Goal: Information Seeking & Learning: Learn about a topic

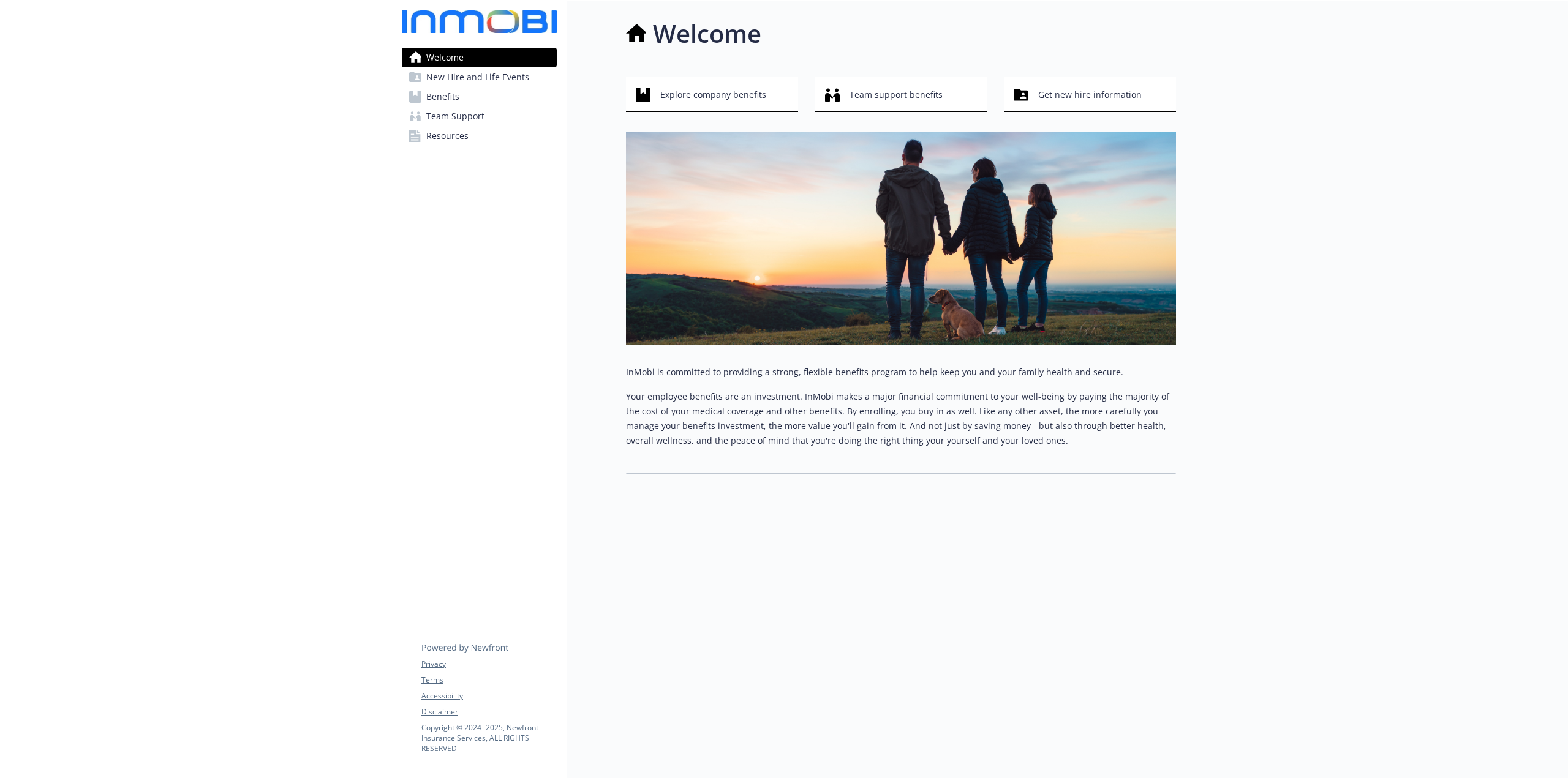
click at [522, 79] on span "New Hire and Life Events" at bounding box center [478, 77] width 103 height 19
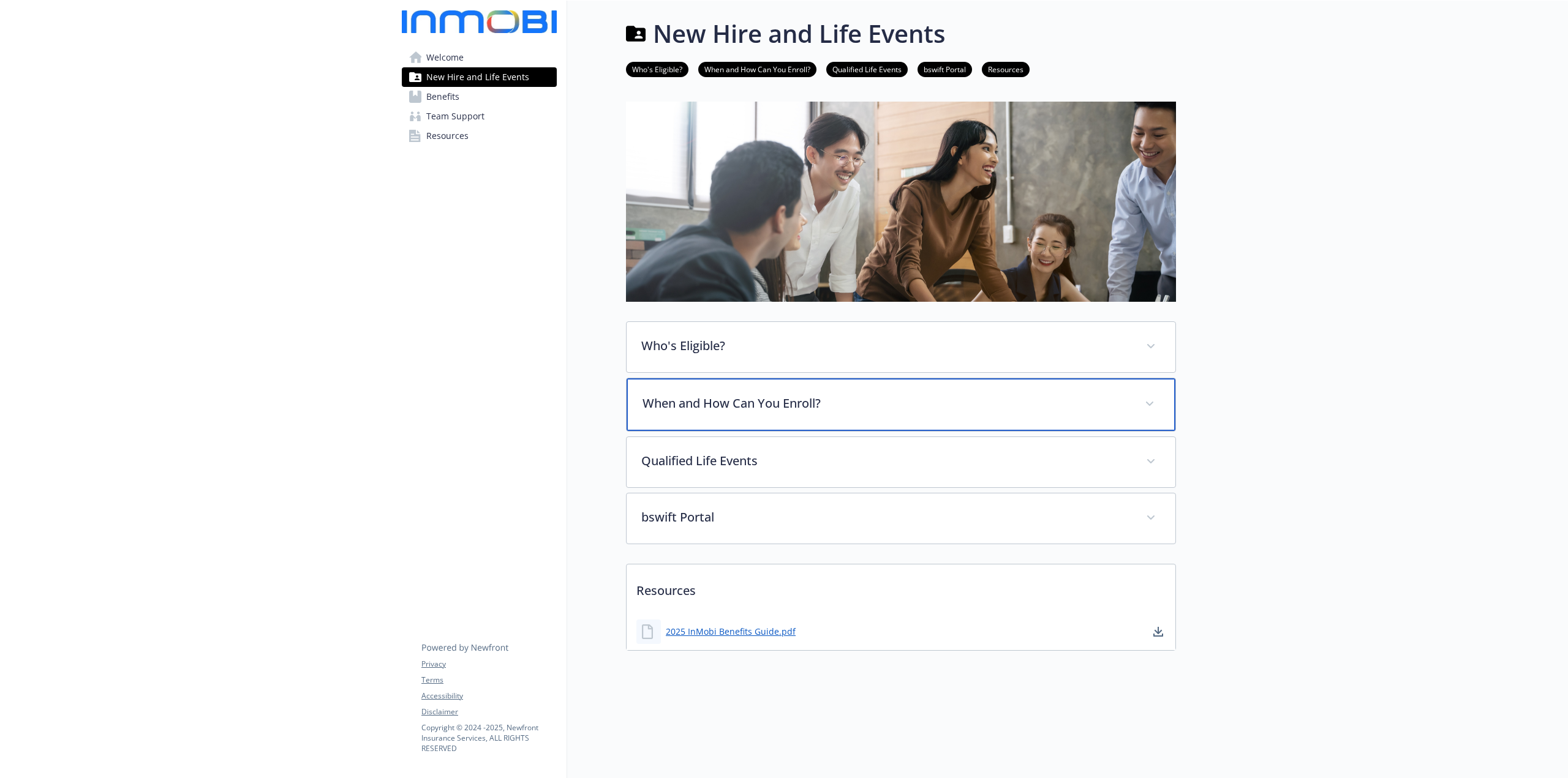
click at [787, 405] on p "When and How Can You Enroll?" at bounding box center [886, 403] width 487 height 18
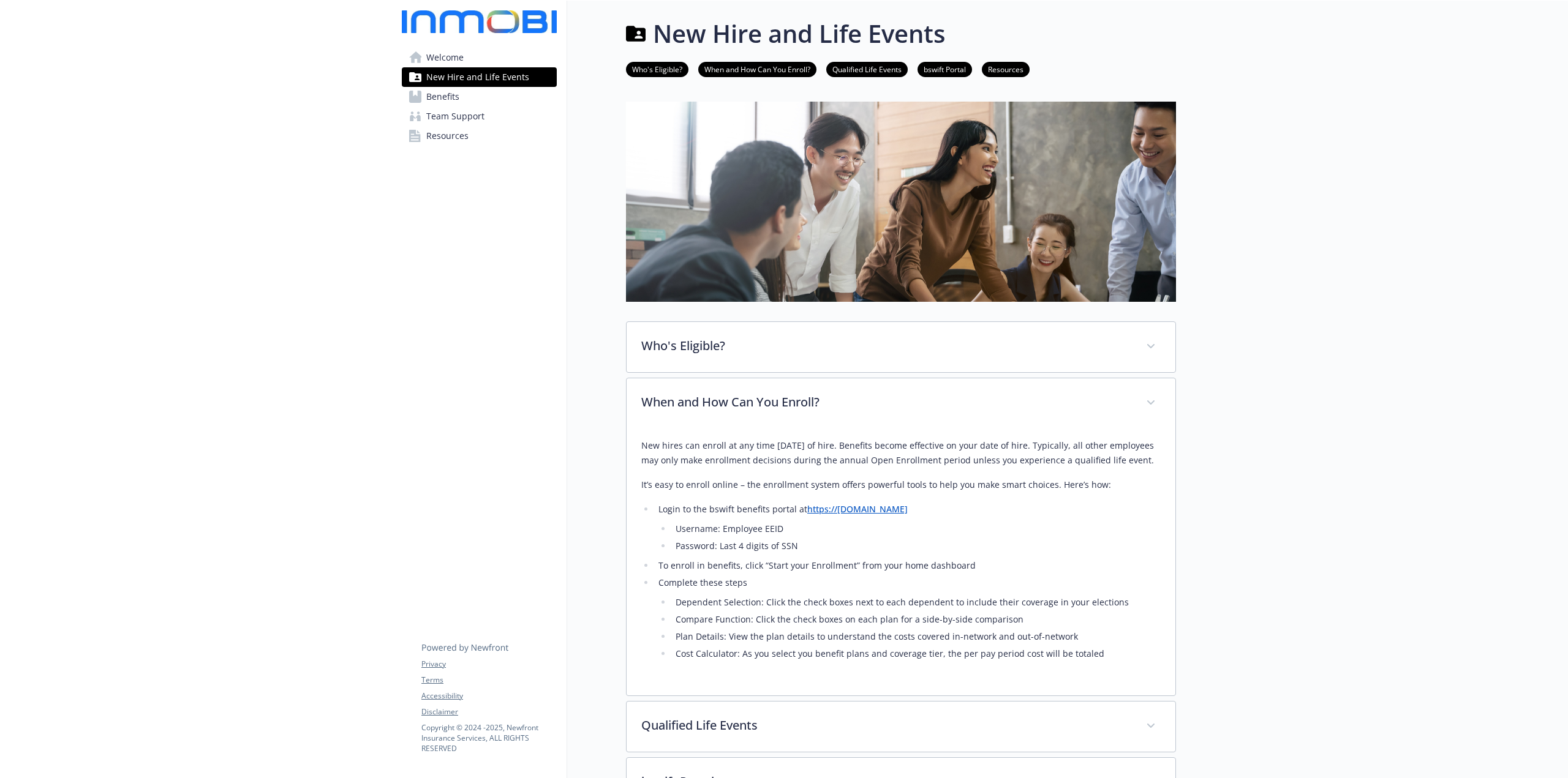
click at [441, 95] on span "Benefits" at bounding box center [443, 96] width 33 height 19
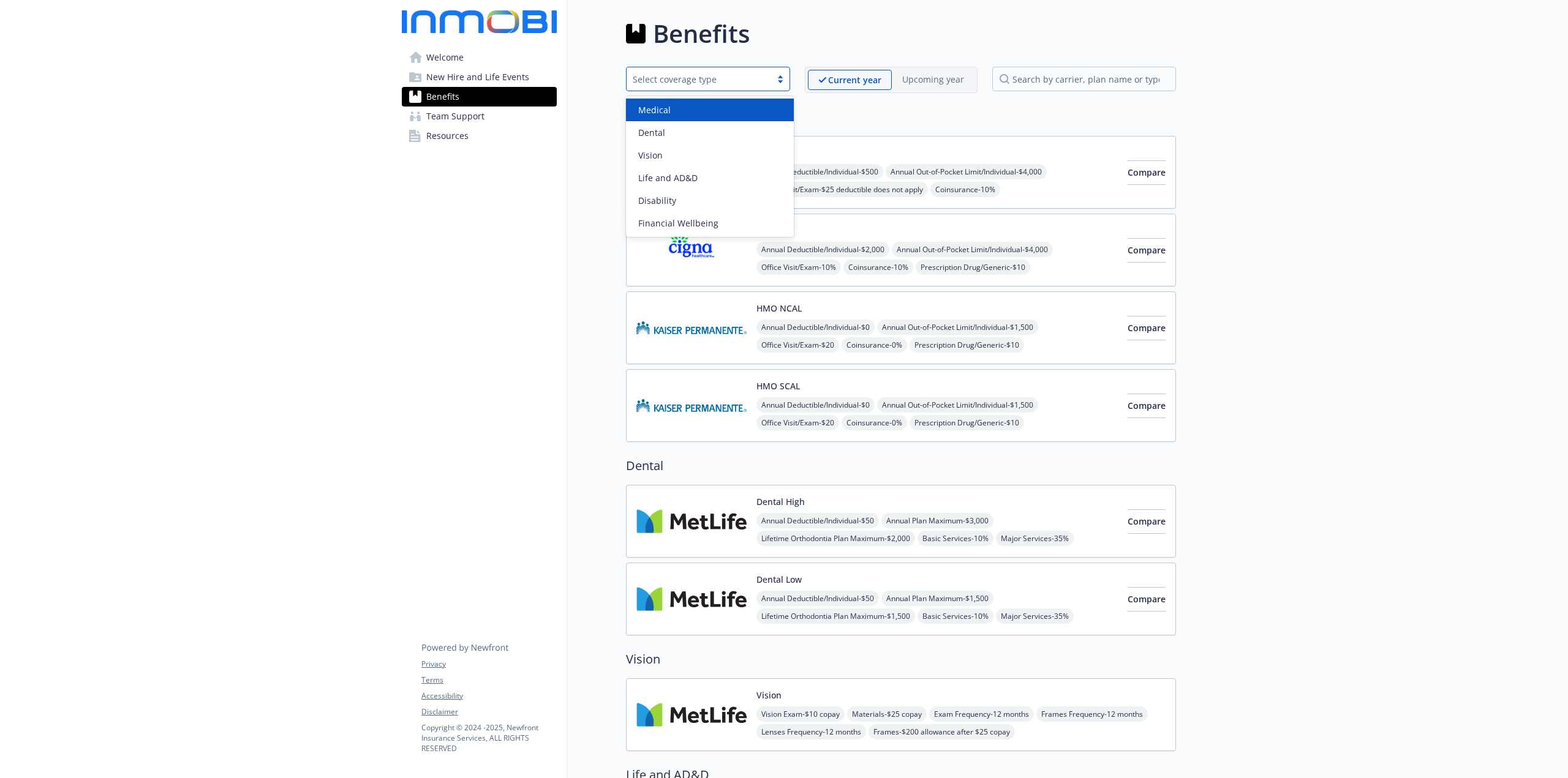
click at [763, 78] on div "Select coverage type" at bounding box center [699, 80] width 132 height 13
click at [700, 222] on span "Financial Wellbeing" at bounding box center [678, 223] width 80 height 13
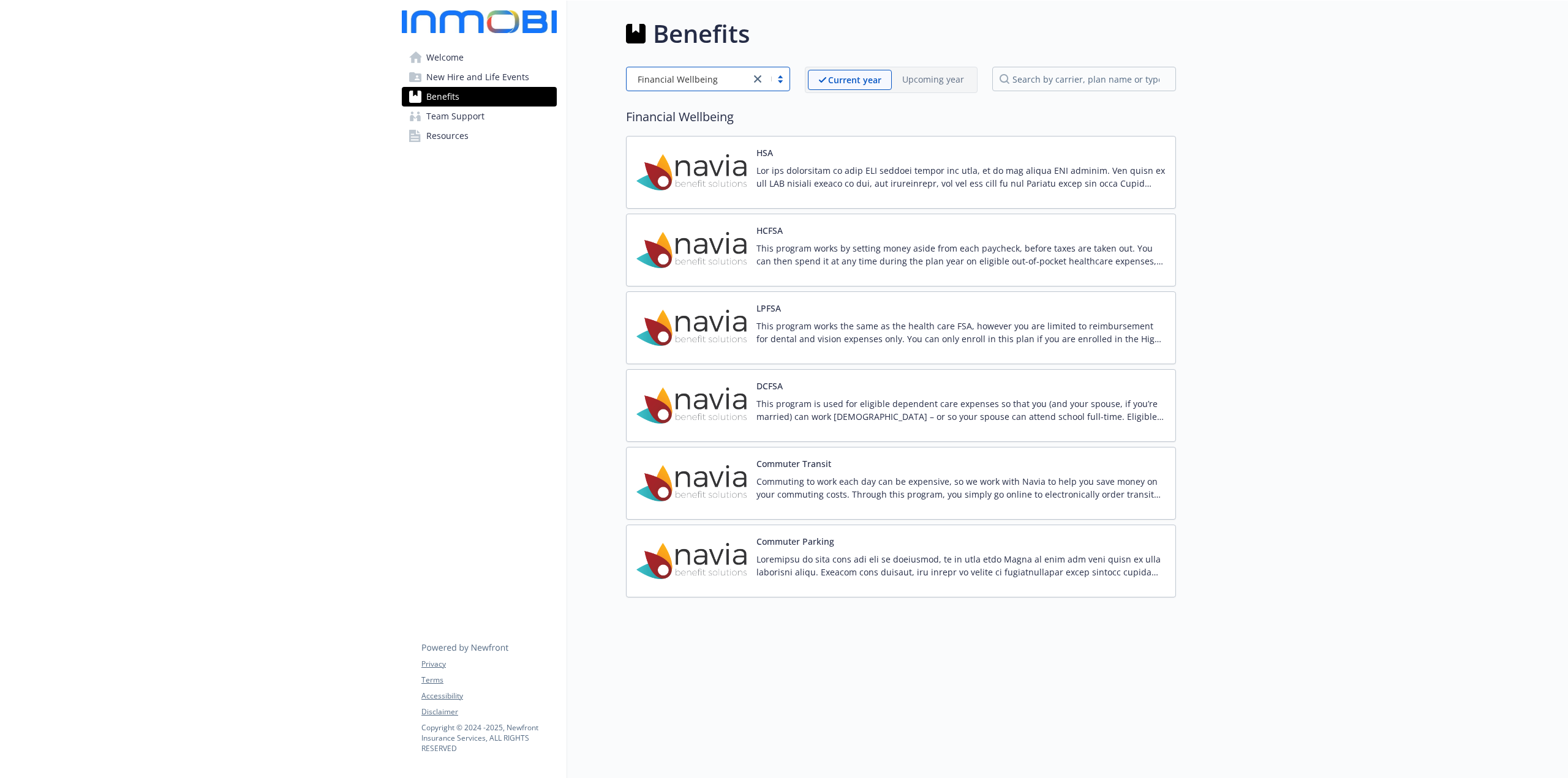
click at [463, 124] on span "Team Support" at bounding box center [456, 116] width 58 height 19
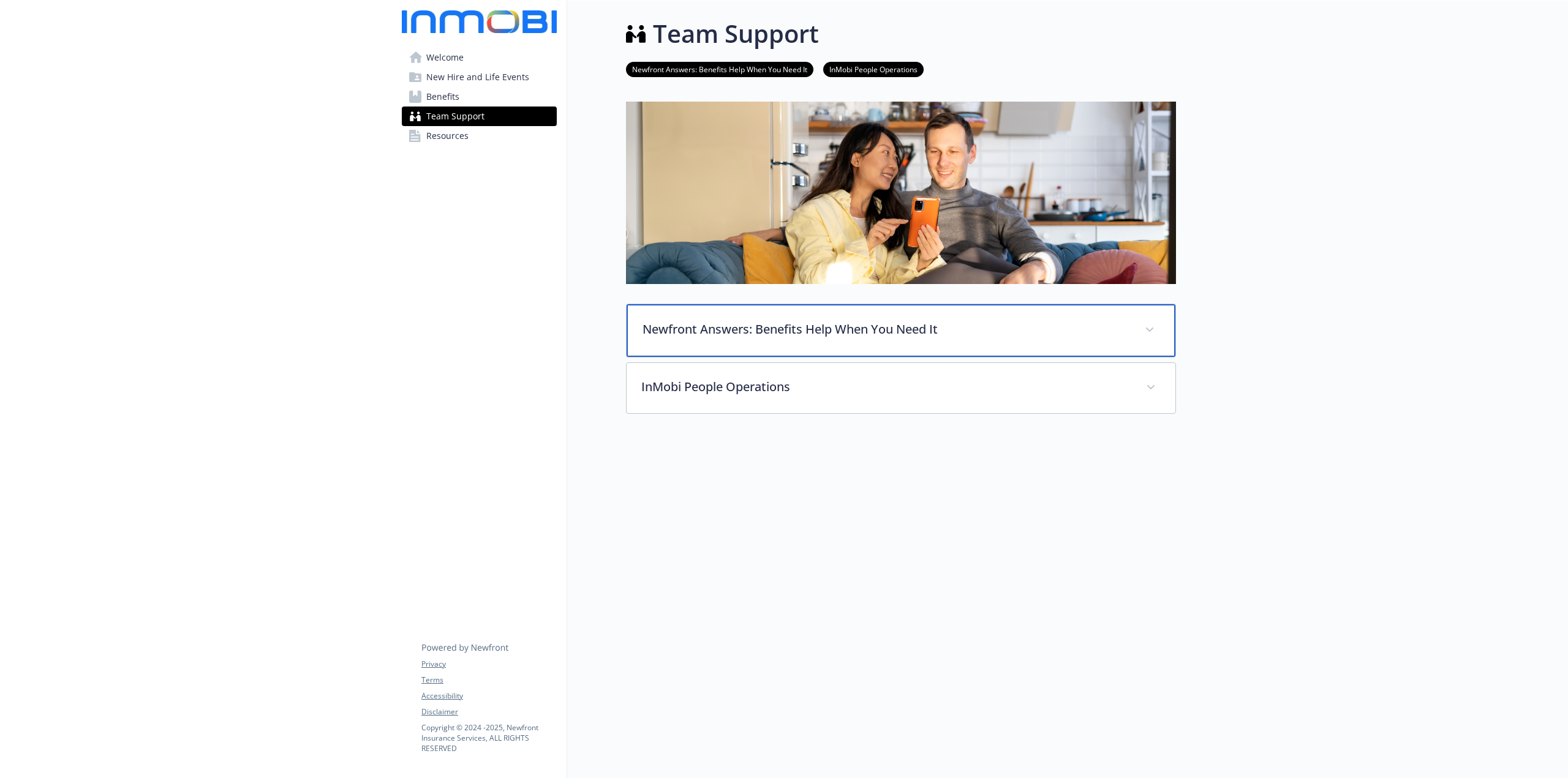
click at [730, 307] on div "Newfront Answers: Benefits Help When You Need It" at bounding box center [901, 330] width 549 height 52
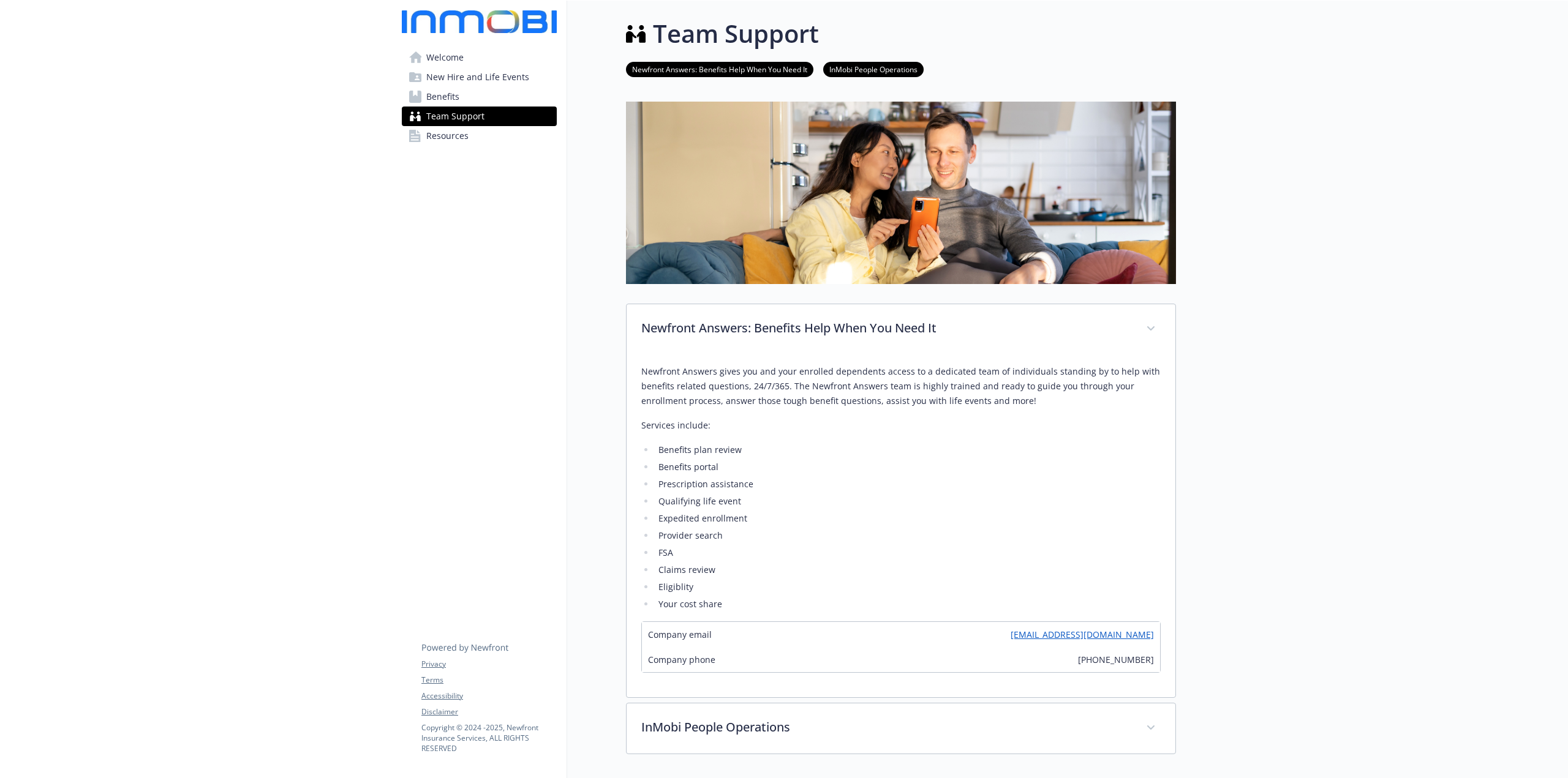
click at [454, 142] on span "Resources" at bounding box center [447, 136] width 42 height 19
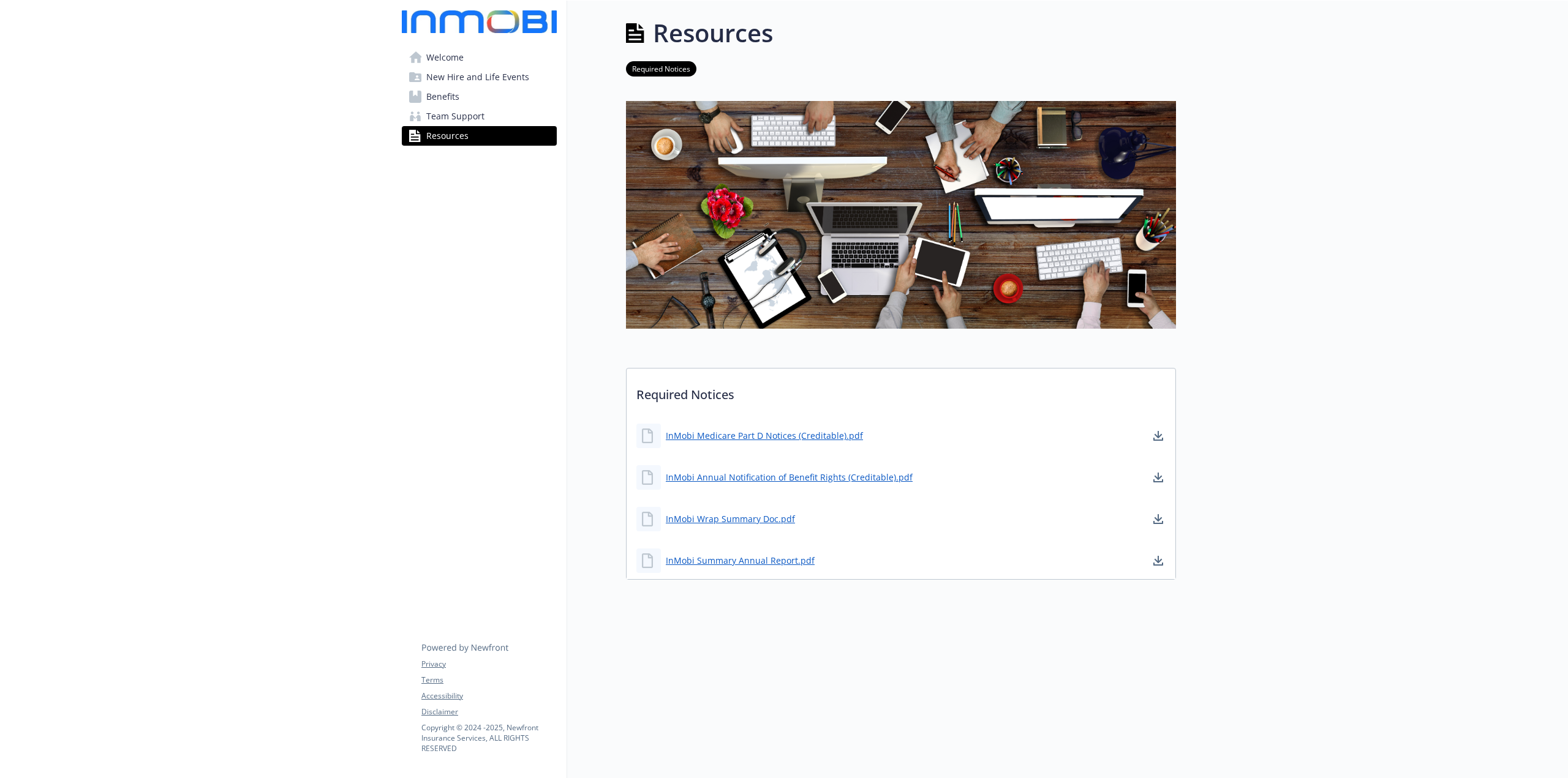
scroll to position [10, 0]
click at [470, 65] on link "Welcome" at bounding box center [479, 58] width 155 height 19
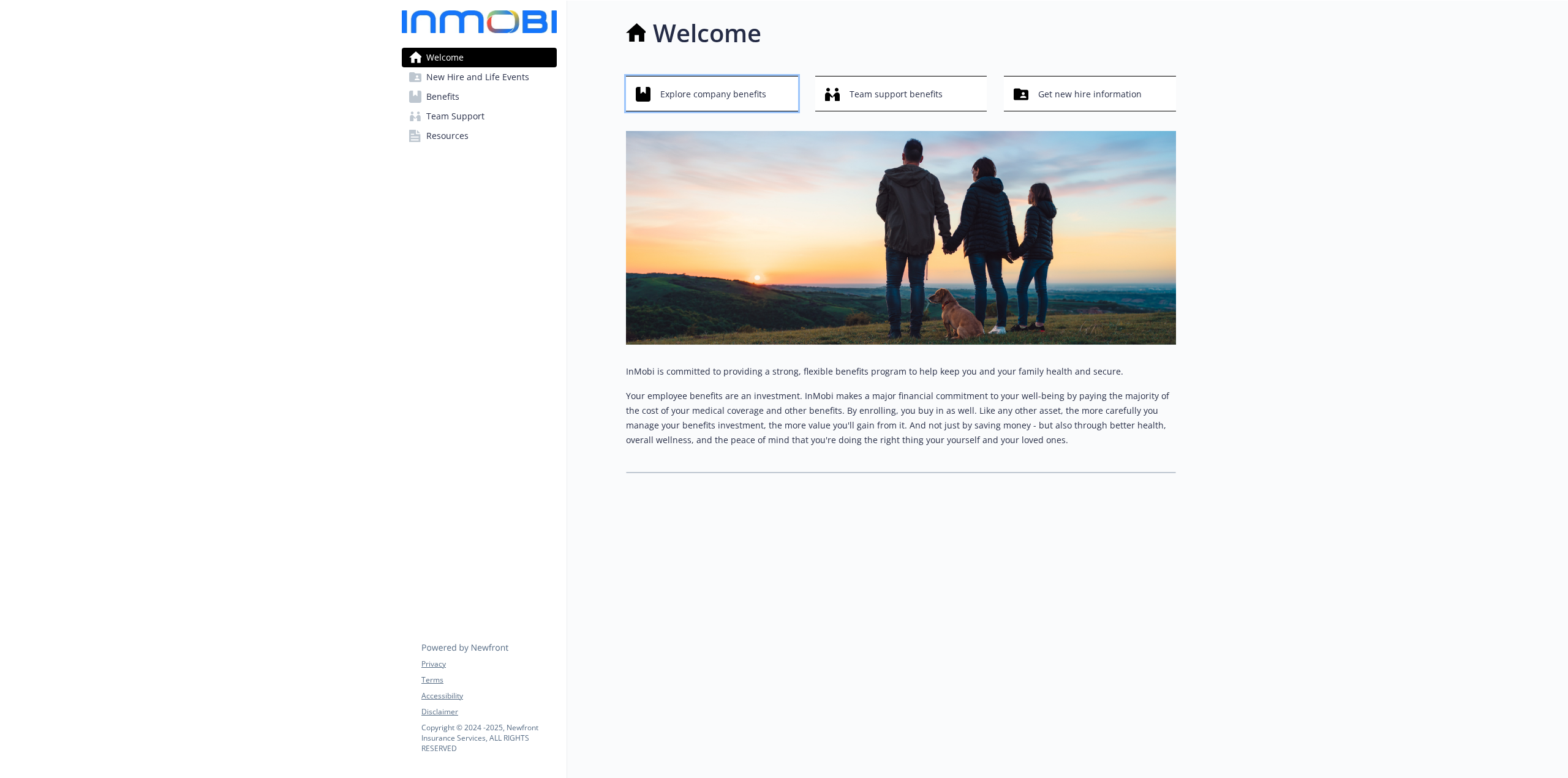
click at [744, 94] on span "Explore company benefits" at bounding box center [713, 94] width 106 height 23
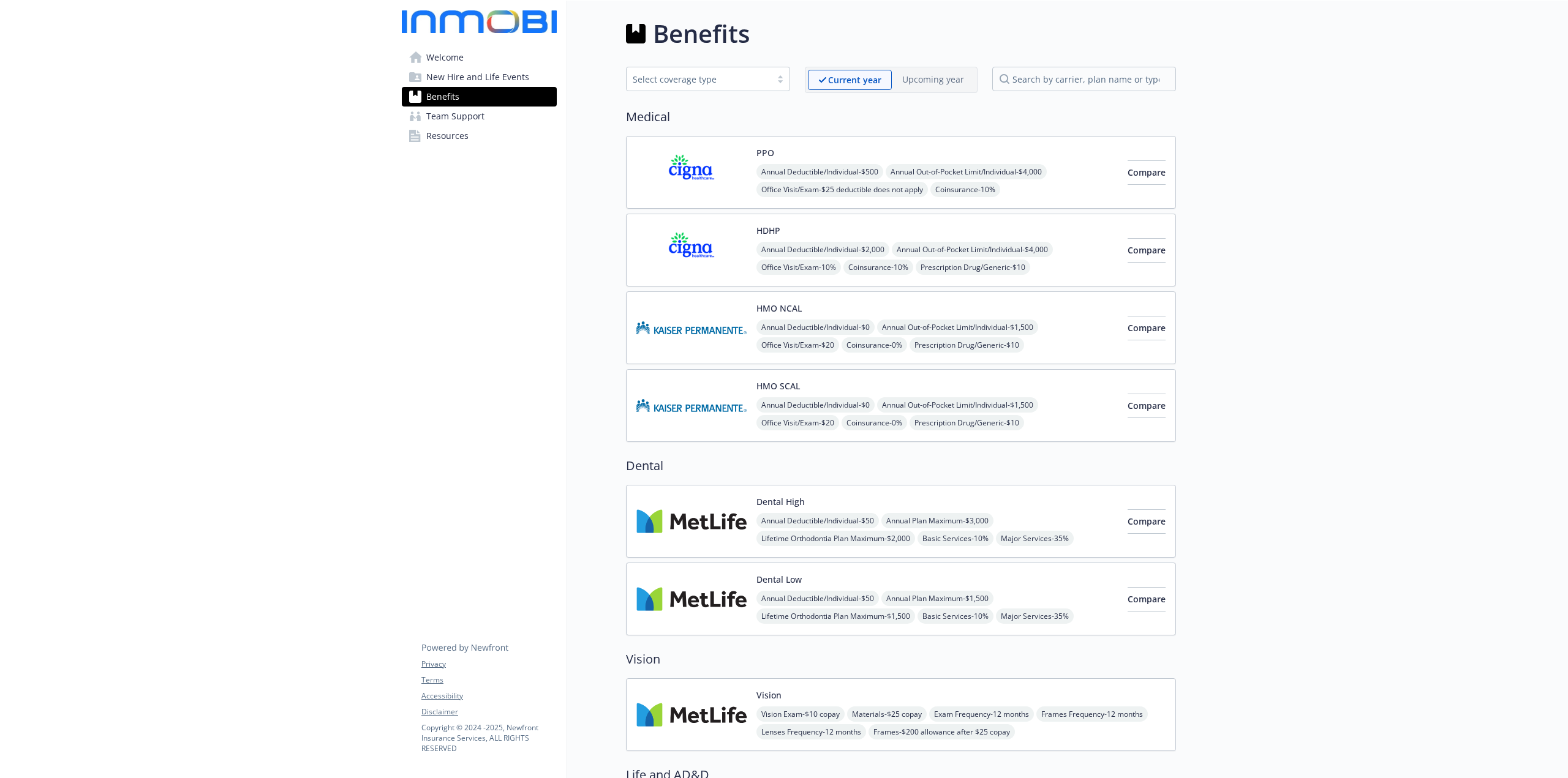
click at [498, 79] on span "New Hire and Life Events" at bounding box center [478, 77] width 103 height 19
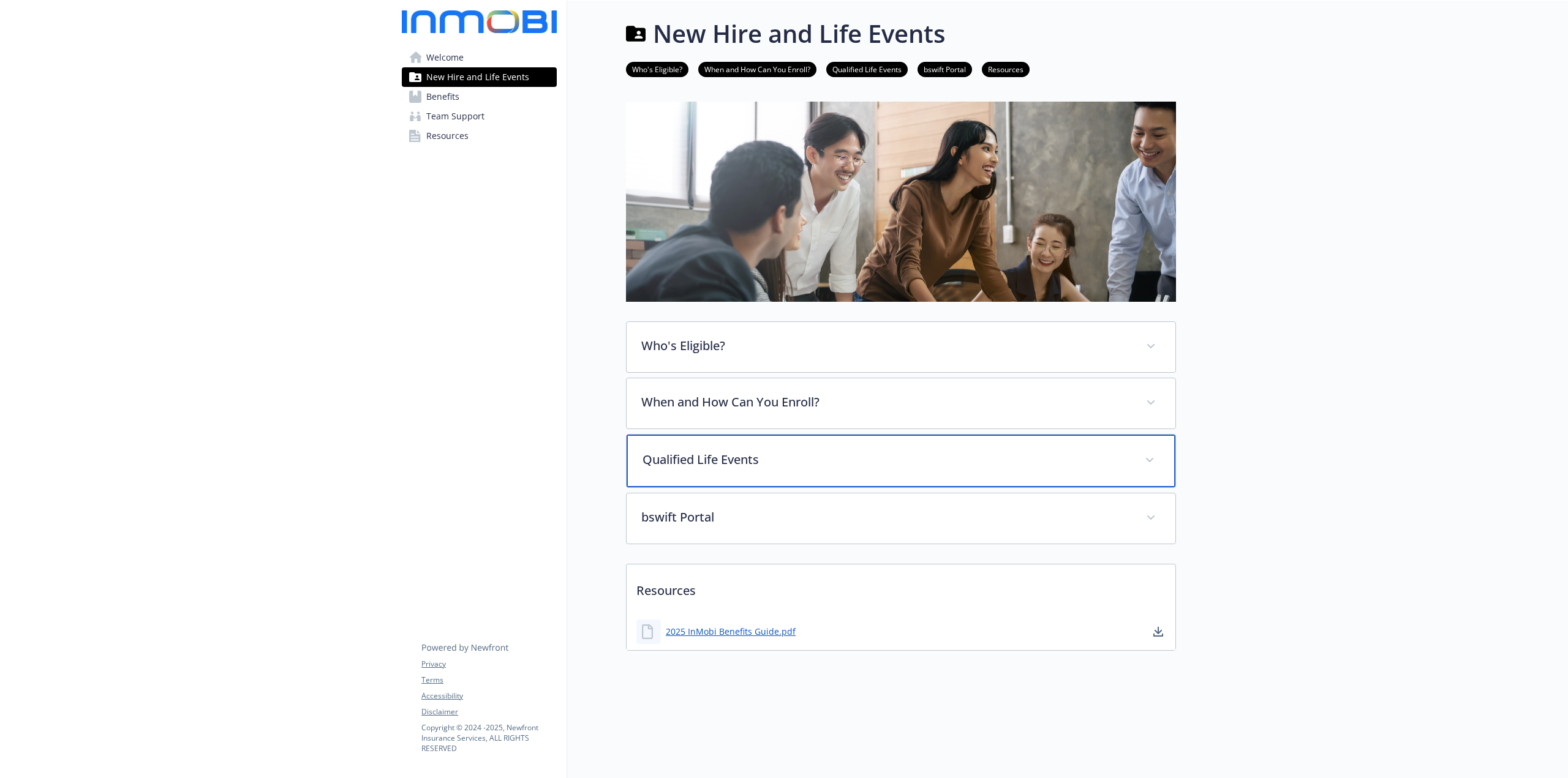
click at [790, 462] on p "Qualified Life Events" at bounding box center [886, 459] width 487 height 18
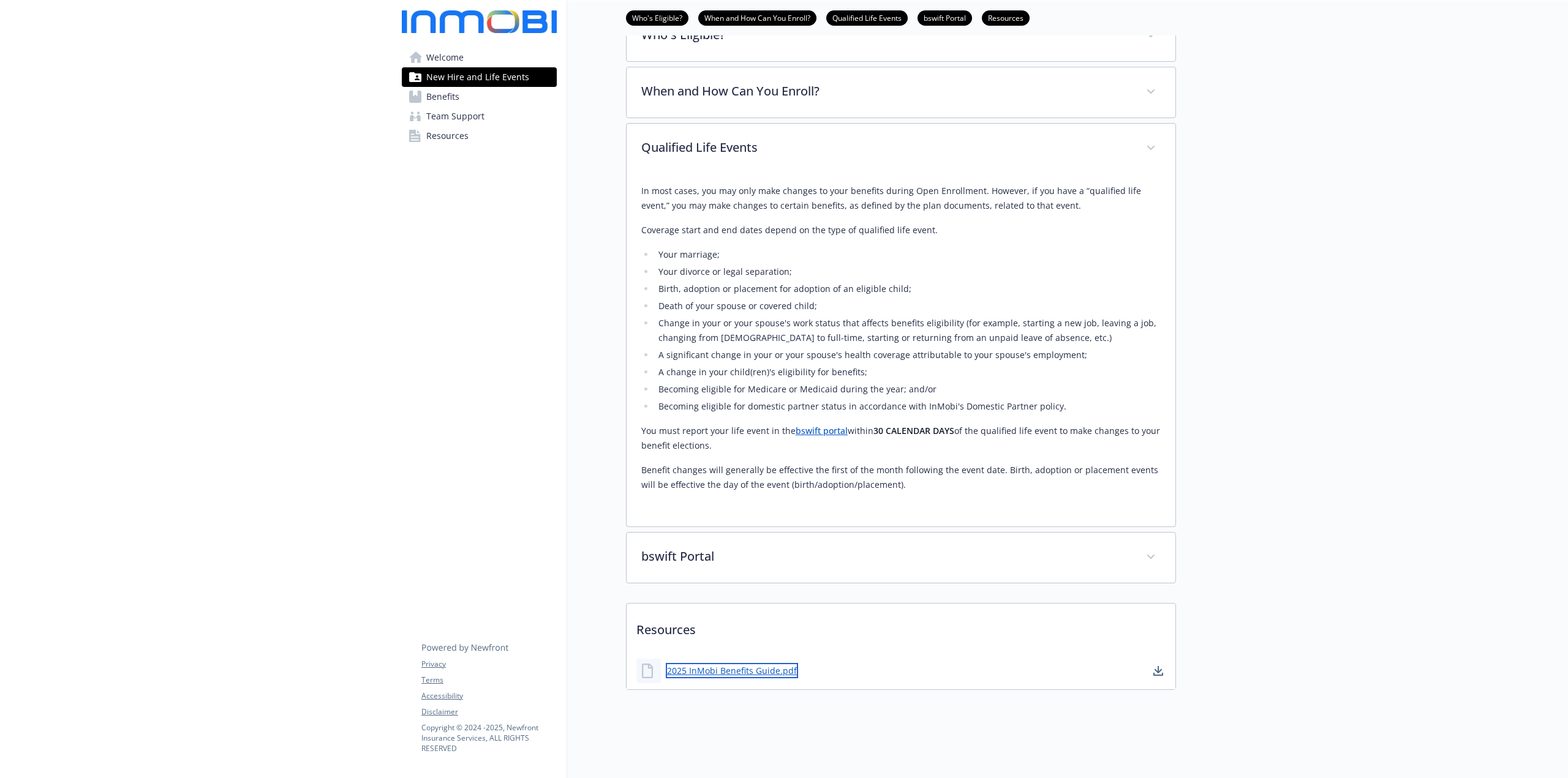
scroll to position [317, 0]
click at [737, 663] on link "2025 InMobi Benefits Guide.pdf" at bounding box center [732, 671] width 132 height 16
